Goal: Task Accomplishment & Management: Use online tool/utility

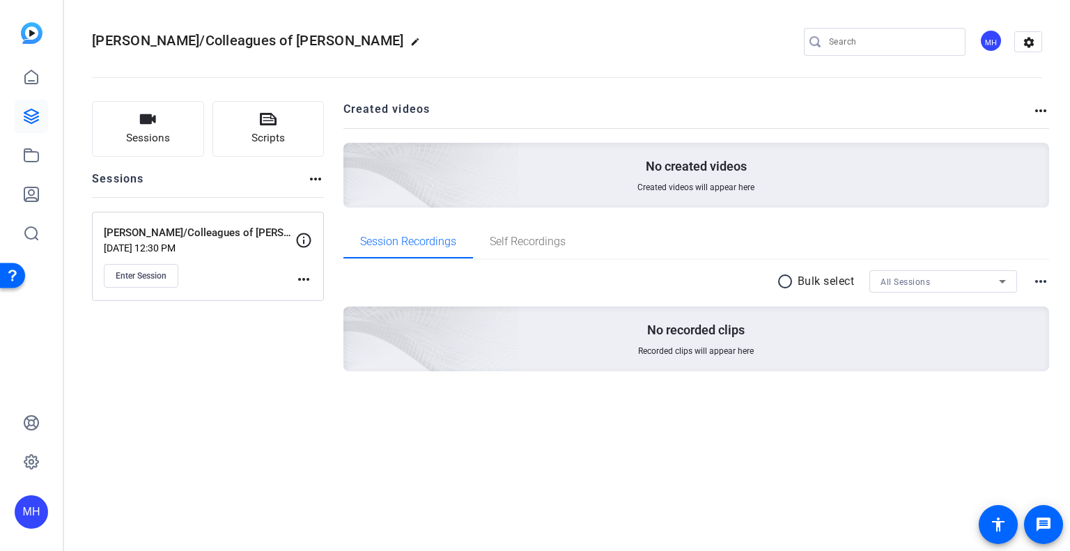
click at [560, 396] on div "radio_button_unchecked Bulk select All Sessions more_horiz No recorded clips Re…" at bounding box center [696, 338] width 706 height 156
click at [159, 273] on span "Enter Session" at bounding box center [141, 275] width 51 height 11
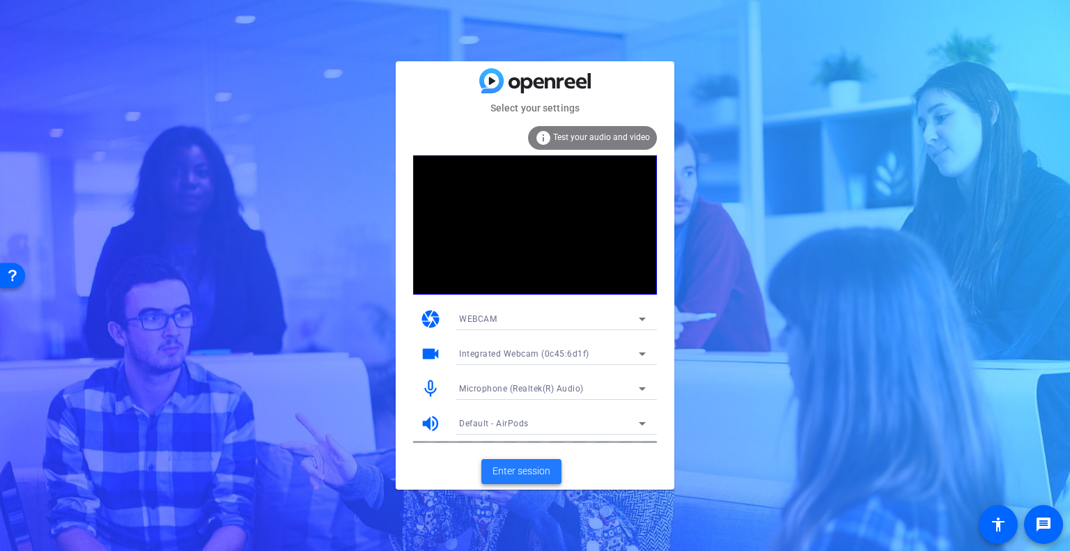
click at [502, 480] on span at bounding box center [521, 471] width 80 height 33
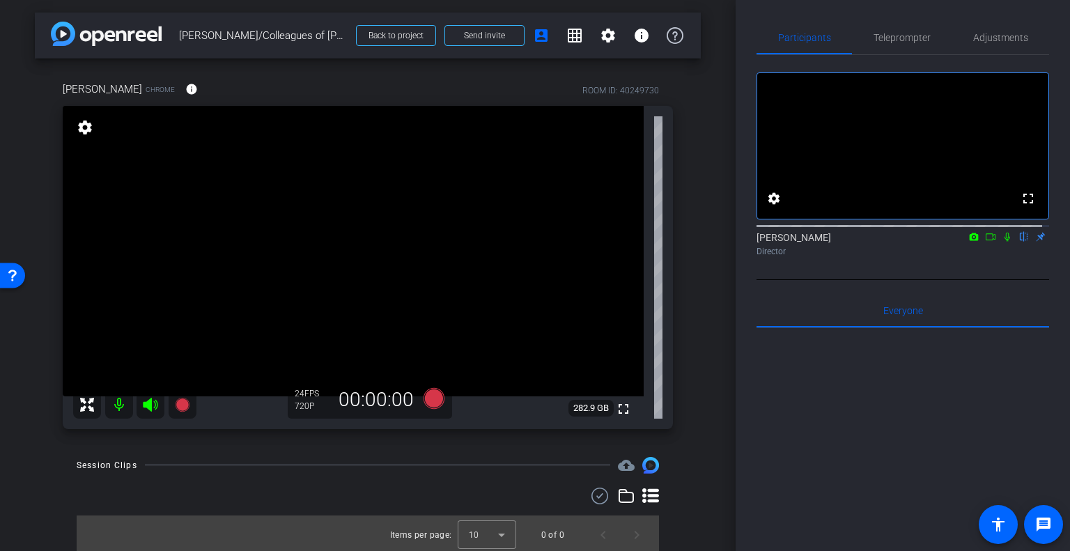
scroll to position [1, 0]
click at [429, 401] on icon at bounding box center [434, 397] width 21 height 21
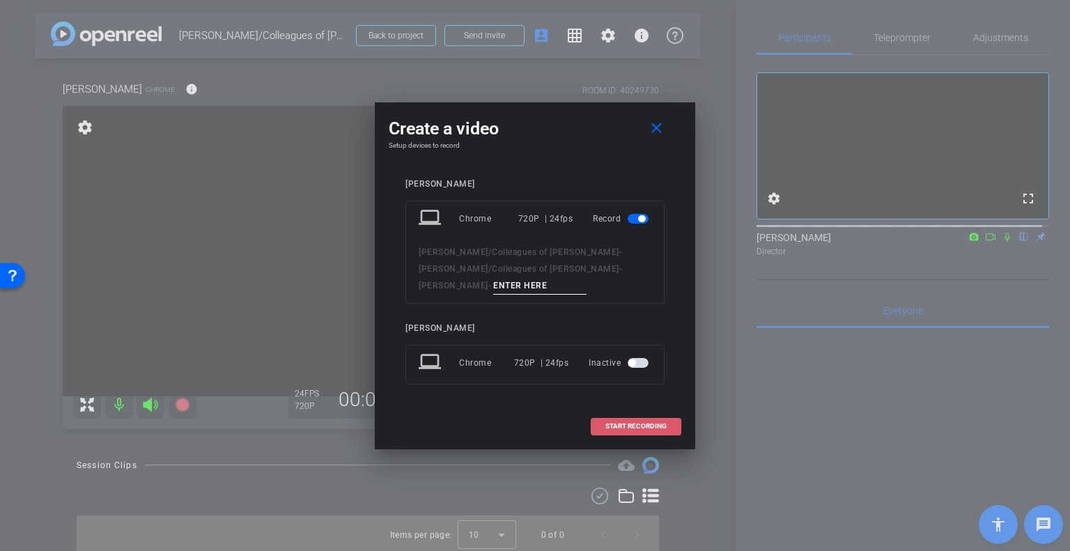
click at [645, 423] on span "START RECORDING" at bounding box center [635, 426] width 61 height 7
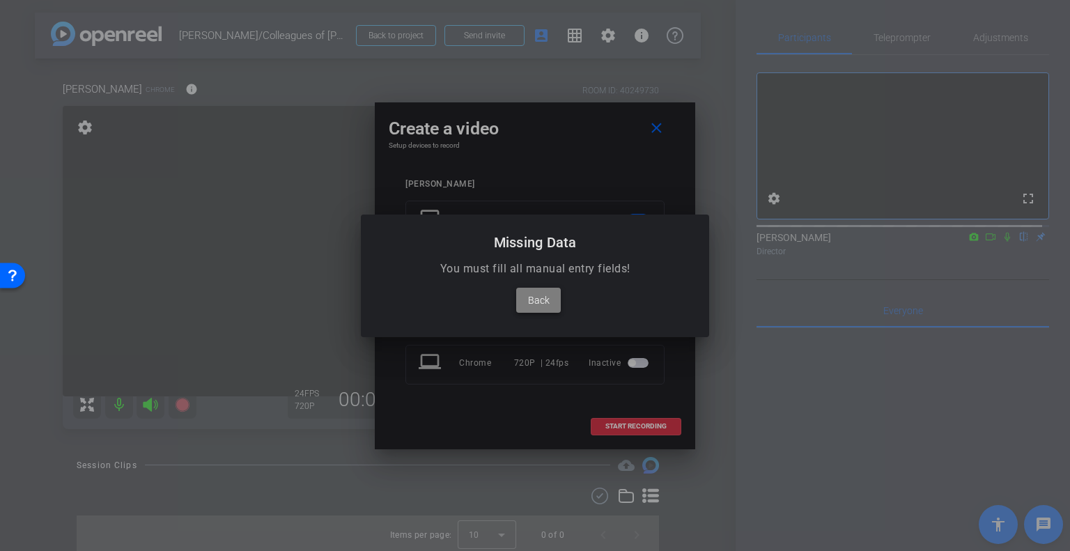
click at [555, 307] on span at bounding box center [538, 300] width 45 height 33
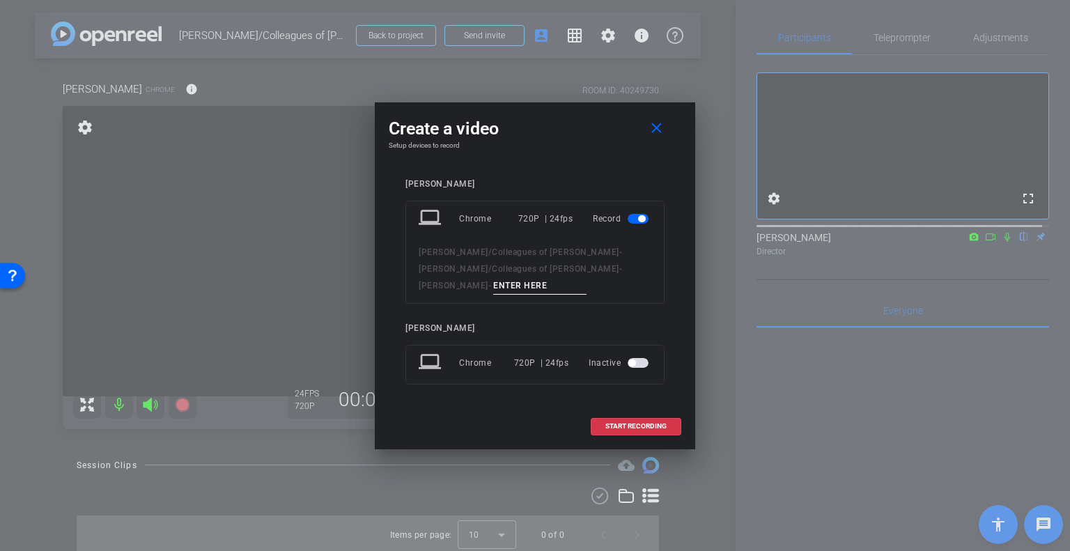
click at [493, 279] on input at bounding box center [539, 285] width 93 height 17
type input "[PERSON_NAME]"
click at [644, 426] on span "START RECORDING" at bounding box center [635, 426] width 61 height 7
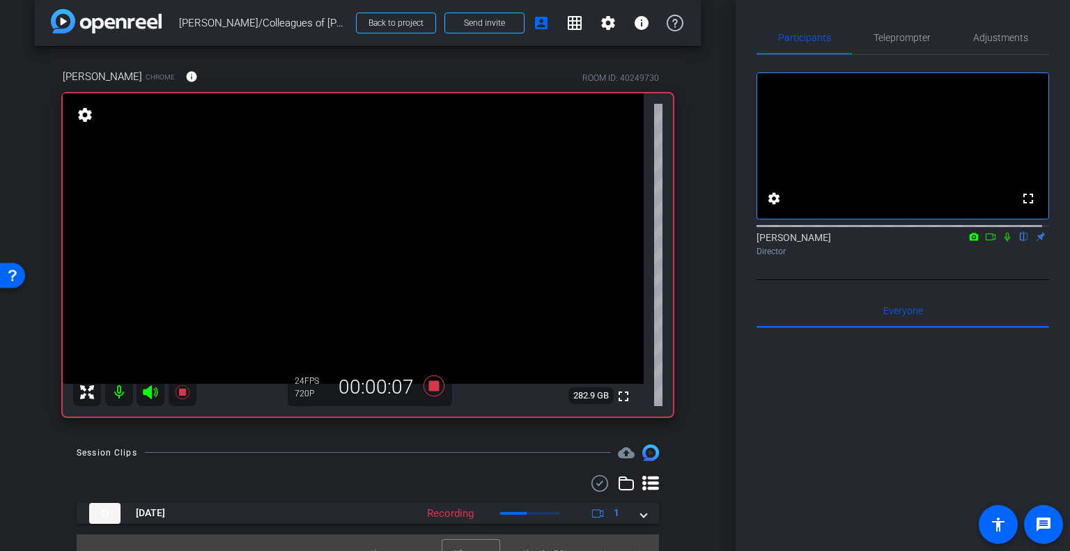
scroll to position [0, 0]
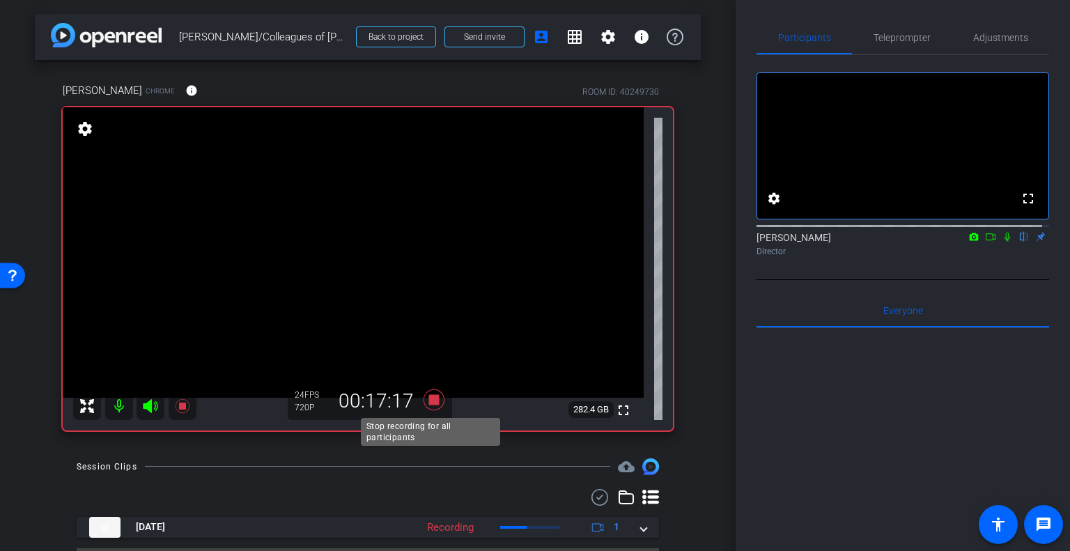
click at [431, 403] on icon at bounding box center [434, 399] width 21 height 21
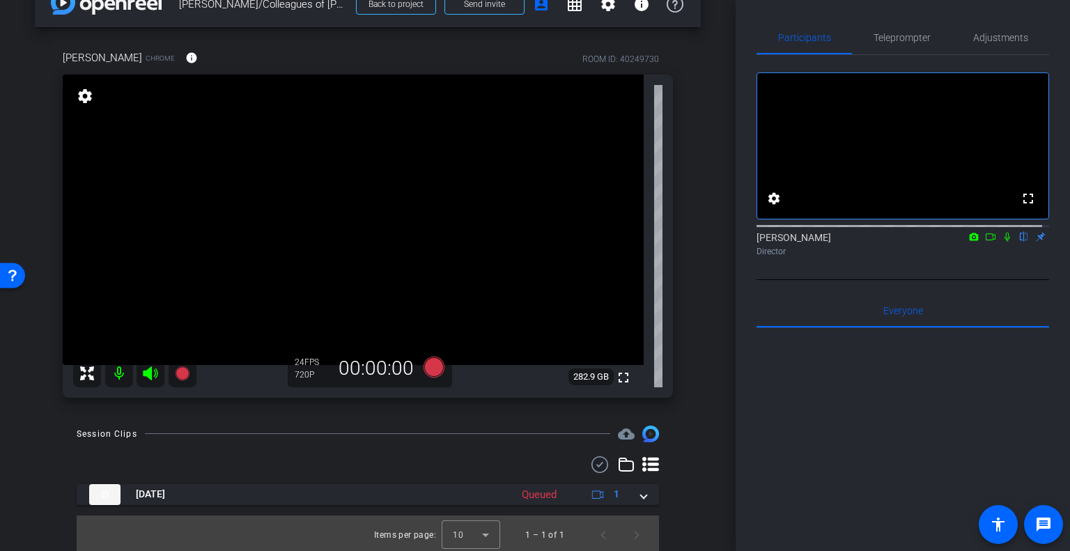
scroll to position [36, 0]
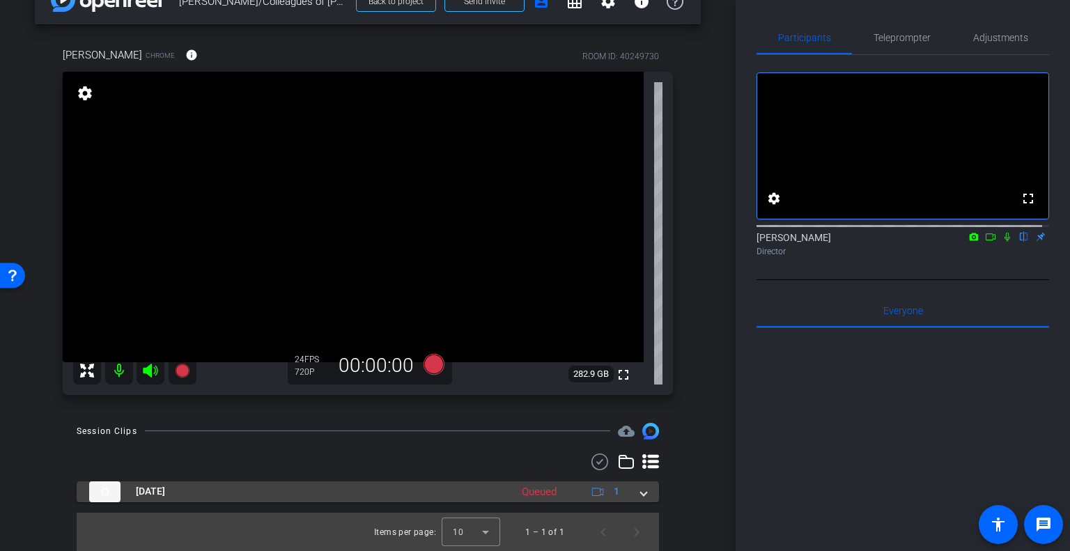
click at [641, 490] on span at bounding box center [644, 491] width 6 height 15
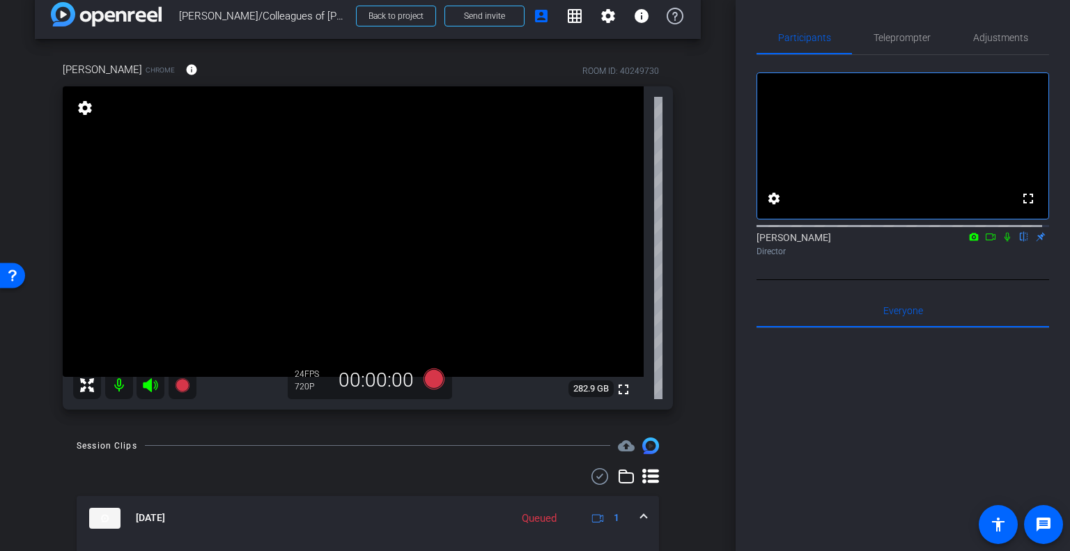
scroll to position [0, 0]
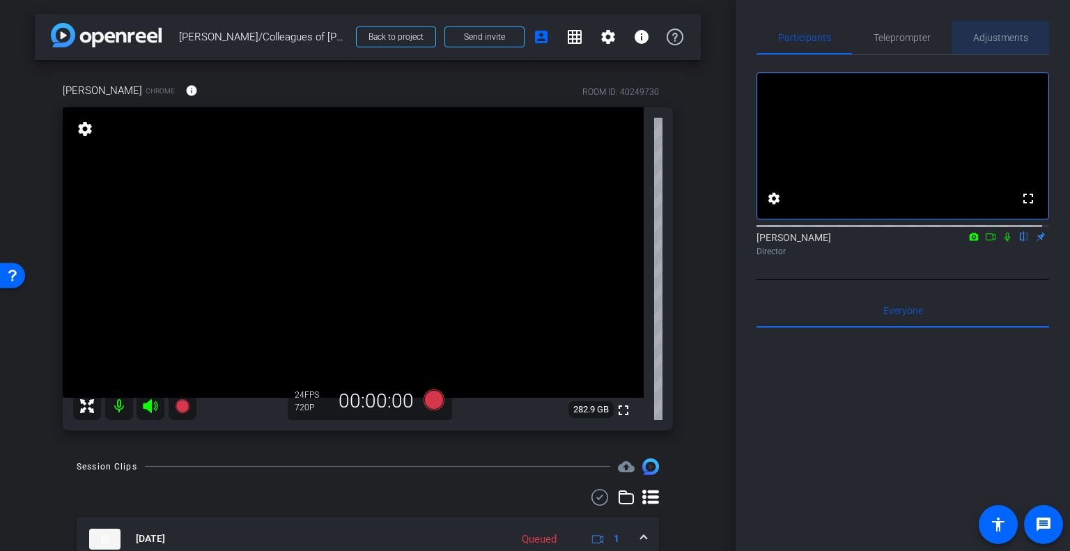
click at [1007, 40] on span "Adjustments" at bounding box center [1000, 38] width 55 height 10
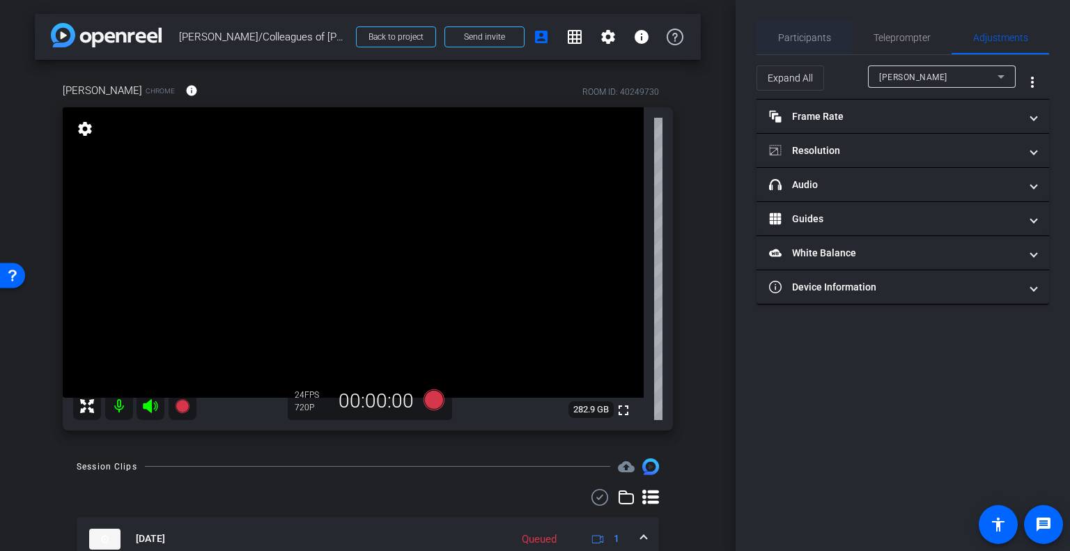
click at [804, 38] on span "Participants" at bounding box center [804, 38] width 53 height 10
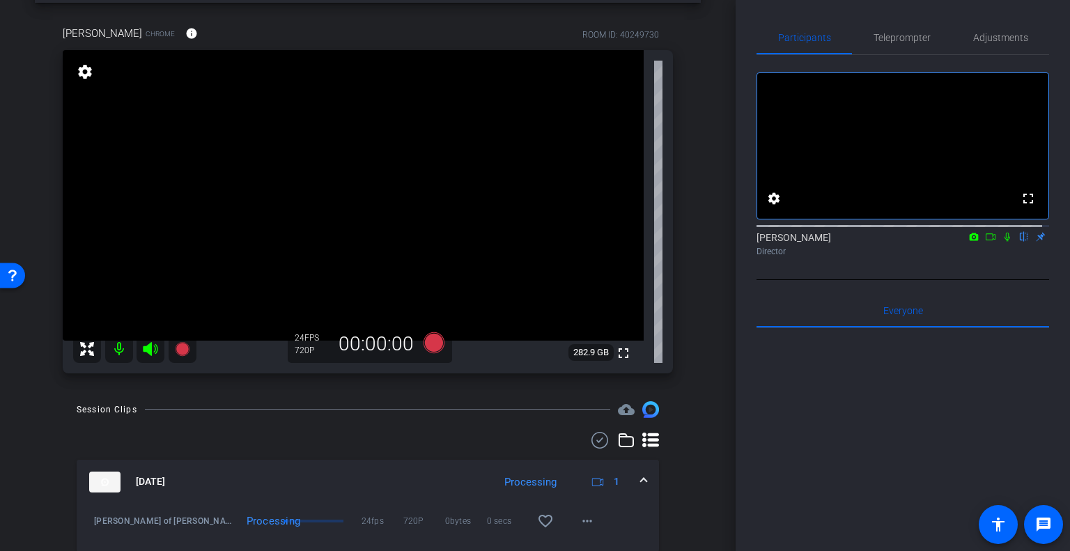
scroll to position [59, 0]
click at [1002, 242] on icon at bounding box center [1007, 237] width 11 height 10
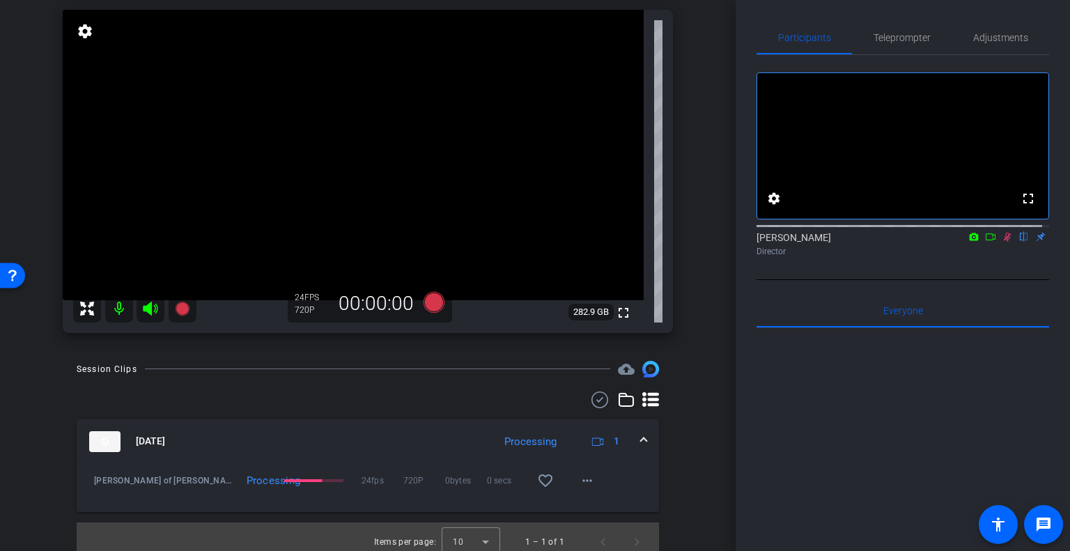
scroll to position [107, 0]
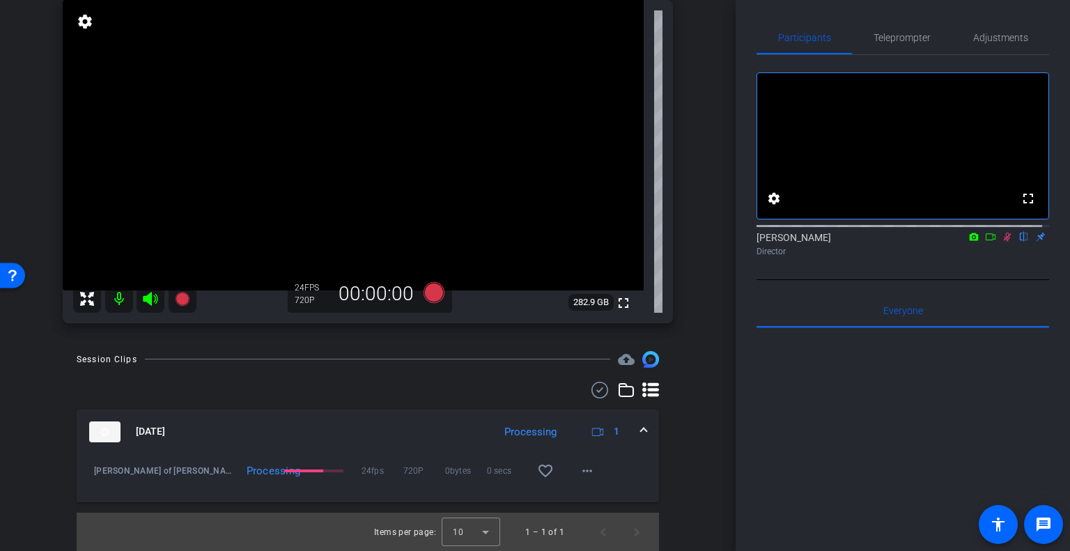
click at [985, 242] on icon at bounding box center [990, 237] width 11 height 10
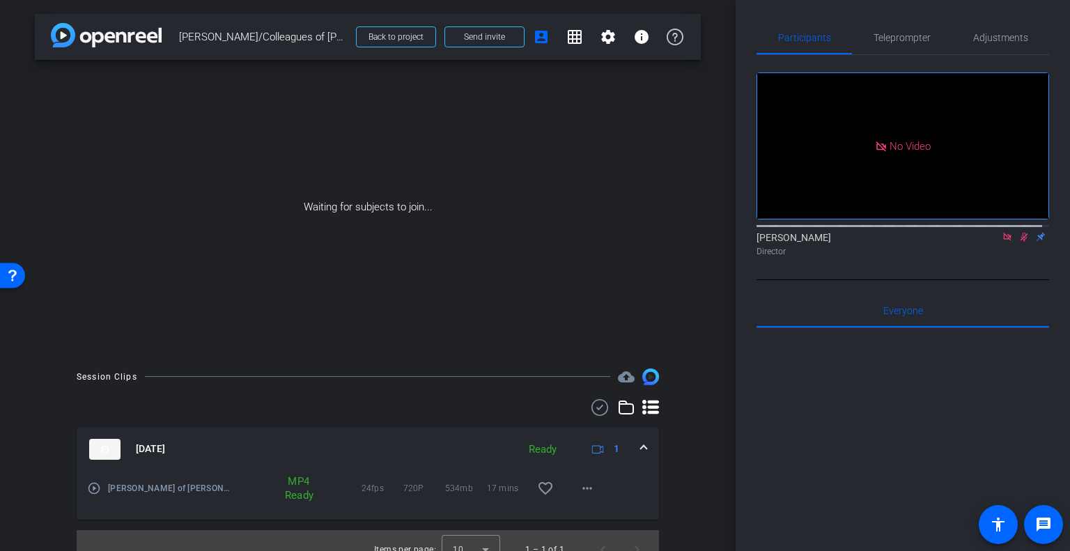
scroll to position [17, 0]
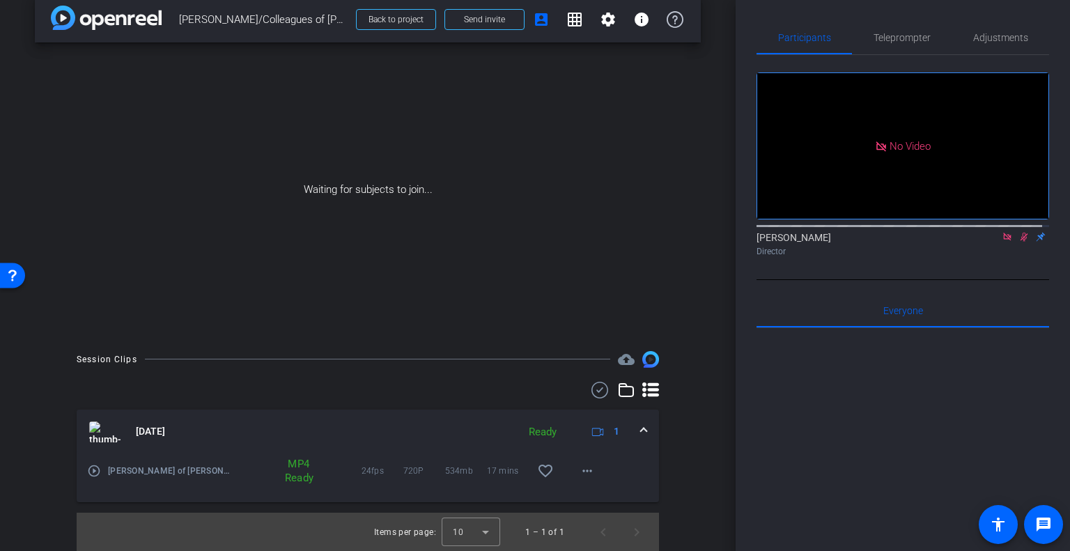
click at [100, 432] on img at bounding box center [104, 431] width 31 height 21
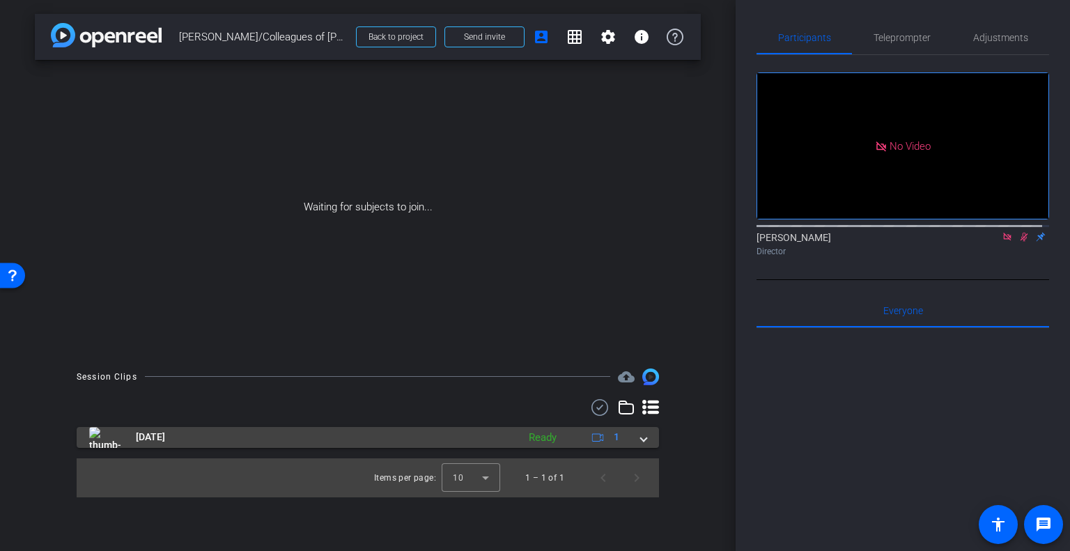
click at [115, 440] on img at bounding box center [104, 437] width 31 height 21
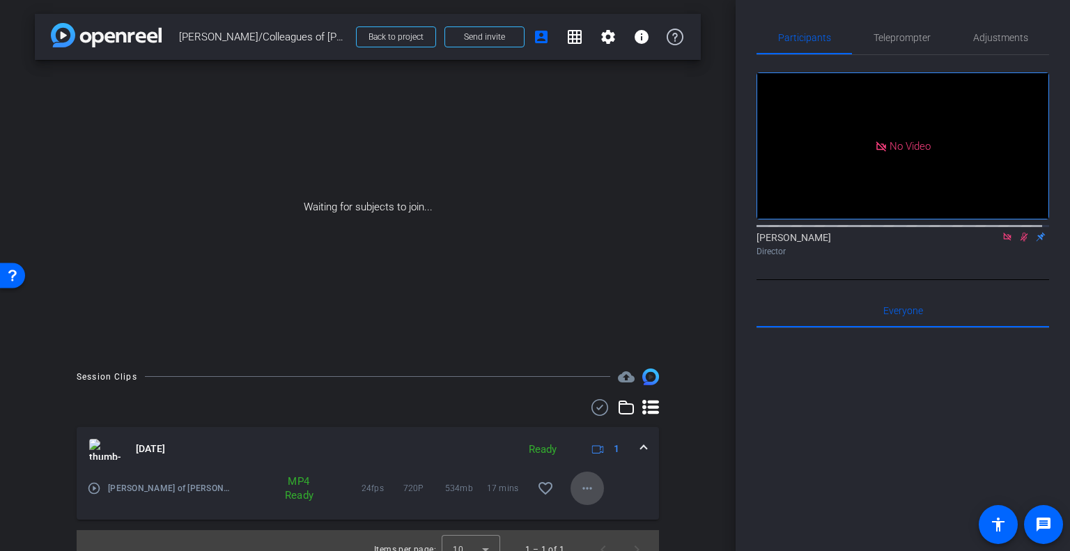
click at [579, 484] on mat-icon "more_horiz" at bounding box center [587, 488] width 17 height 17
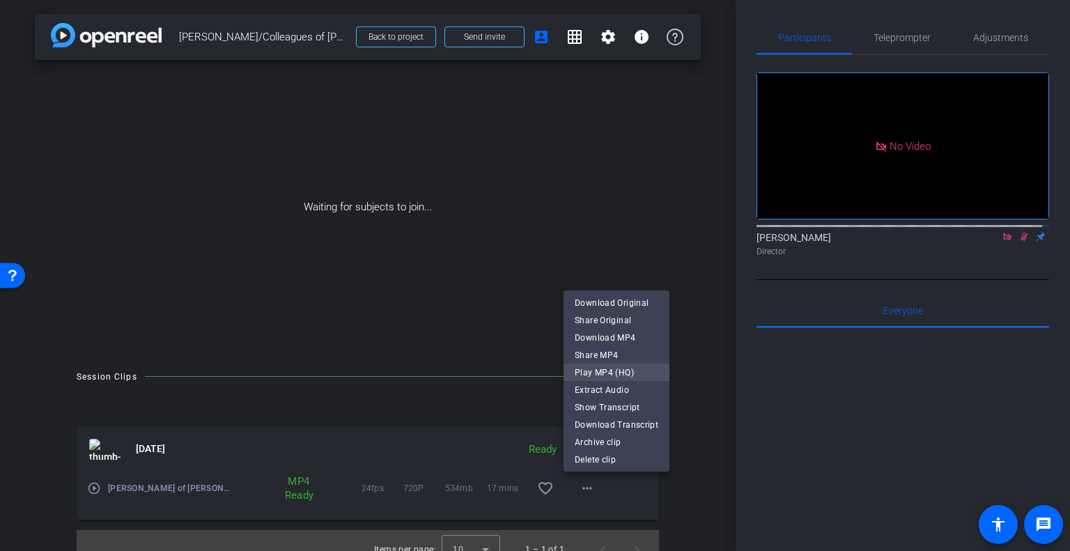
click at [577, 369] on span "Play MP4 (HQ)" at bounding box center [617, 372] width 84 height 17
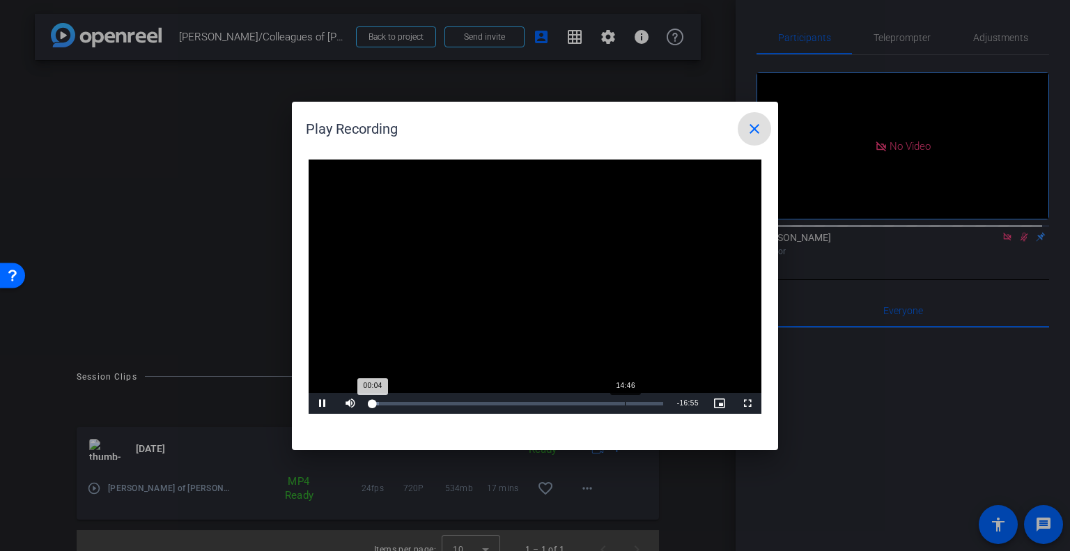
click at [625, 409] on div "Loaded : 2.73% 14:46 00:04" at bounding box center [517, 403] width 306 height 21
click at [757, 125] on mat-icon "close" at bounding box center [754, 129] width 17 height 17
